Goal: Task Accomplishment & Management: Manage account settings

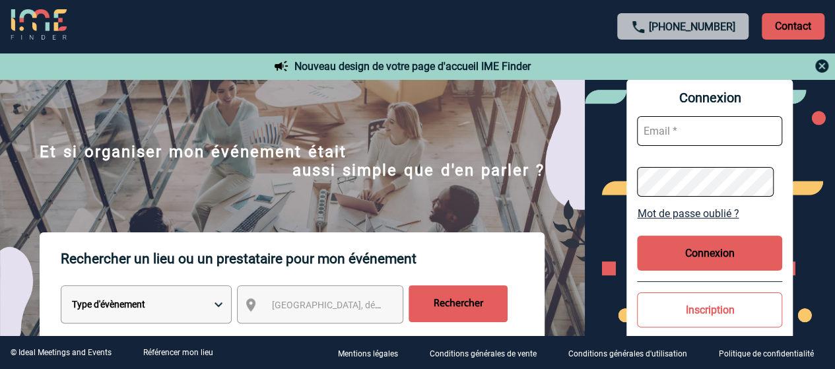
scroll to position [66, 0]
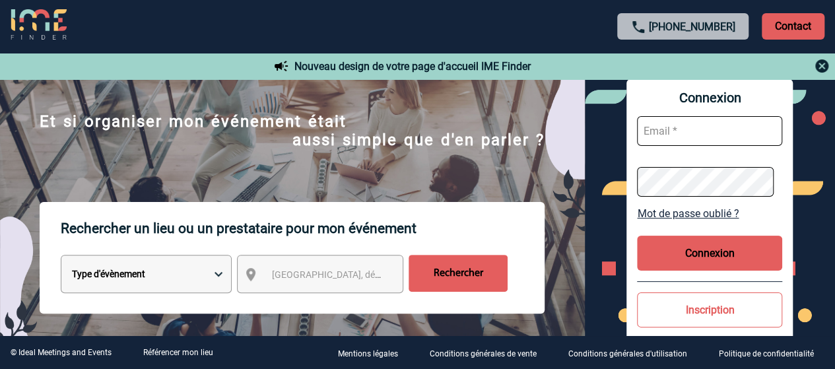
click at [663, 128] on input "text" at bounding box center [709, 131] width 145 height 30
type input "tel@essec.edu"
click at [705, 245] on button "Connexion" at bounding box center [709, 253] width 145 height 35
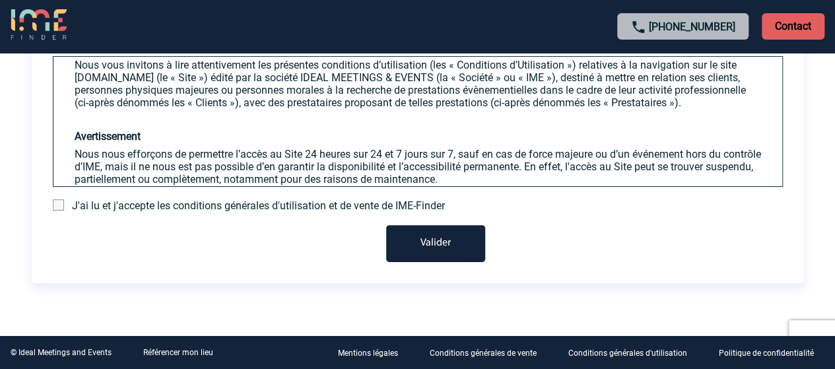
scroll to position [66, 0]
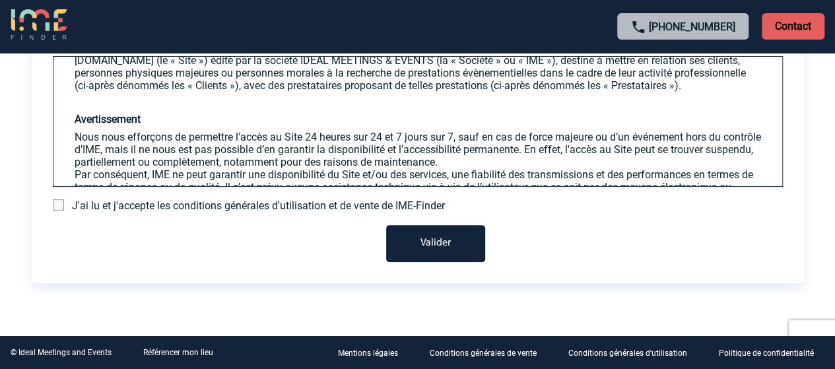
click at [148, 197] on div "Cher client, Nous vous remercions de consulter les présentes conditions général…" at bounding box center [418, 140] width 772 height 244
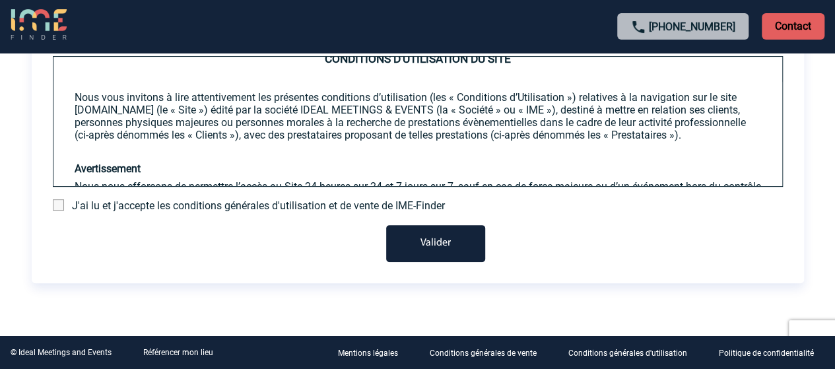
scroll to position [0, 0]
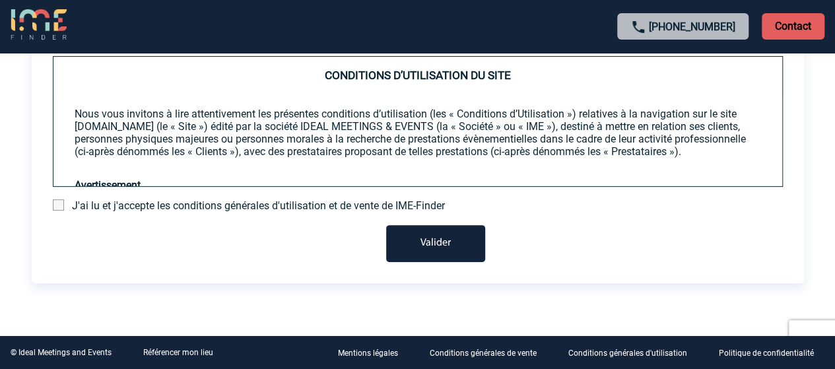
click at [152, 200] on span "J'ai lu et j'accepte les conditions générales d'utilisation et de vente de IME-…" at bounding box center [258, 205] width 373 height 13
click at [125, 209] on span "J'ai lu et j'accepte les conditions générales d'utilisation et de vente de IME-…" at bounding box center [258, 205] width 373 height 13
click at [67, 202] on div "J'ai lu et j'accepte les conditions générales d'utilisation et de vente de IME-…" at bounding box center [418, 205] width 730 height 13
click at [65, 202] on div "J'ai lu et j'accepte les conditions générales d'utilisation et de vente de IME-…" at bounding box center [418, 205] width 730 height 13
click at [61, 204] on span at bounding box center [58, 204] width 11 height 11
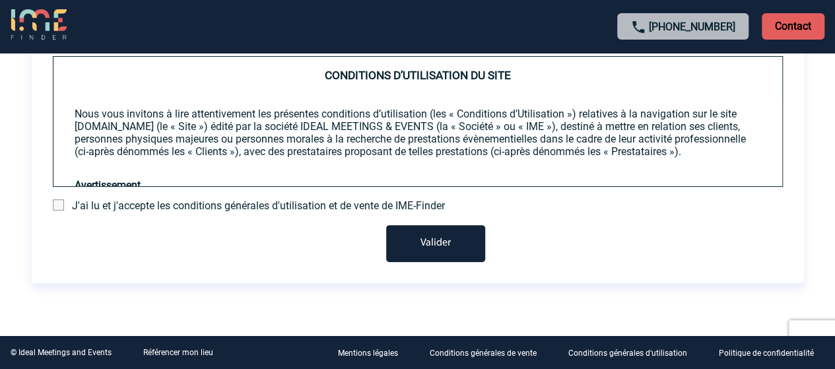
click at [0, 0] on input "checkbox" at bounding box center [0, 0] width 0 height 0
